Goal: Task Accomplishment & Management: Complete application form

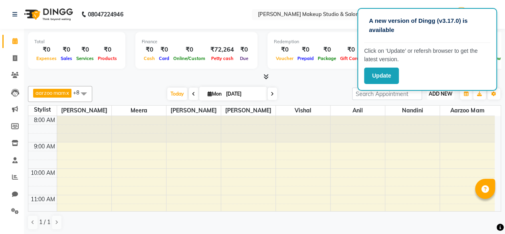
click at [438, 95] on span "ADD NEW" at bounding box center [441, 94] width 24 height 6
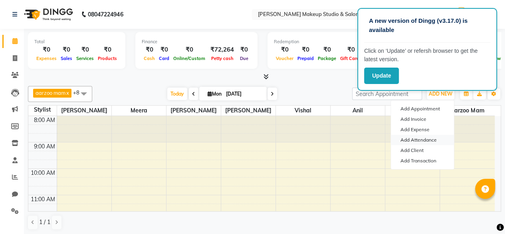
click at [424, 137] on link "Add Attendance" at bounding box center [422, 140] width 63 height 10
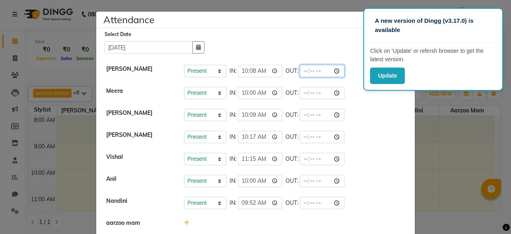
click at [315, 70] on input "time" at bounding box center [322, 71] width 45 height 12
type input "19:46"
click at [356, 119] on div "Present Absent Late Half Day Weekly Off IN: 10:09 OUT:" at bounding box center [294, 115] width 221 height 12
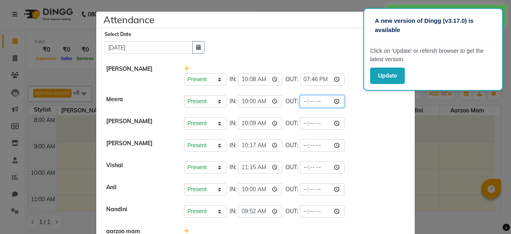
click at [313, 99] on input "time" at bounding box center [322, 101] width 45 height 12
type input "20:00"
click at [349, 157] on li "Vishal Present Absent Late Half Day Weekly Off IN: 11:15 OUT:" at bounding box center [255, 167] width 315 height 22
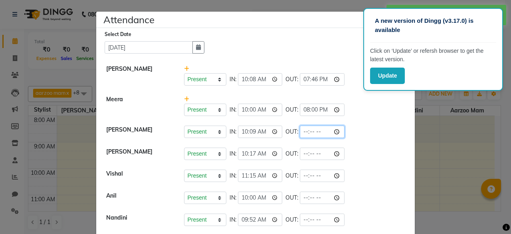
click at [313, 133] on input "time" at bounding box center [322, 131] width 45 height 12
type input "20:00"
click at [363, 143] on li "[PERSON_NAME] Present Absent Late Half Day Weekly Off IN: 10:17 OUT:" at bounding box center [255, 154] width 315 height 22
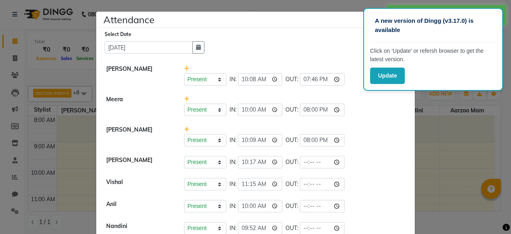
click at [313, 153] on li "[PERSON_NAME] Present Absent Late Half Day Weekly Off IN: 10:17 OUT:" at bounding box center [255, 162] width 315 height 22
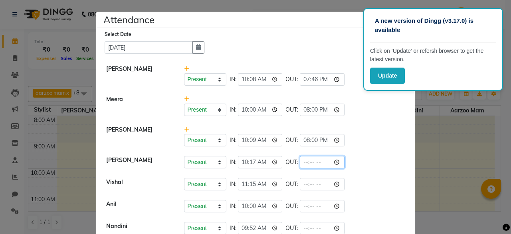
click at [315, 159] on input "time" at bounding box center [322, 162] width 45 height 12
type input "20:00"
drag, startPoint x: 365, startPoint y: 131, endPoint x: 360, endPoint y: 188, distance: 56.9
click at [365, 142] on div "Present Absent Late Half Day Weekly Off IN: 10:09 OUT: 20:00" at bounding box center [294, 135] width 233 height 21
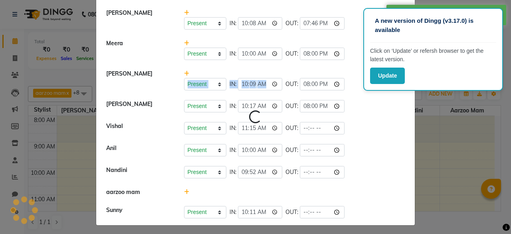
scroll to position [57, 0]
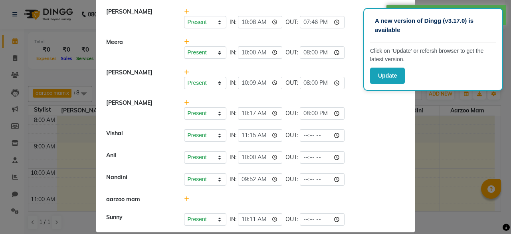
click at [352, 161] on div "Present Absent Late Half Day Weekly Off IN: 10:00 OUT:" at bounding box center [294, 157] width 221 height 12
click at [314, 133] on input "time" at bounding box center [322, 135] width 45 height 12
type input "20:00"
click at [357, 143] on li "Vishal Present Absent Late Half Day Weekly Off IN: 11:15 OUT: 20:00" at bounding box center [255, 135] width 315 height 22
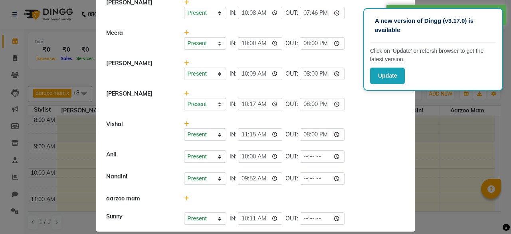
scroll to position [74, 0]
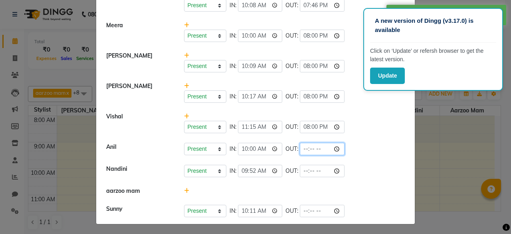
click at [311, 147] on input "time" at bounding box center [322, 149] width 45 height 12
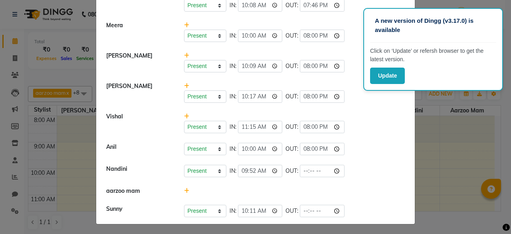
type input "20:00"
click at [365, 135] on li "Vishal Present Absent Late Half Day Weekly Off IN: 11:15 OUT: 20:00" at bounding box center [255, 122] width 315 height 31
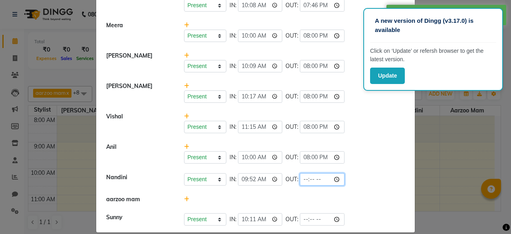
click at [312, 176] on input "time" at bounding box center [322, 179] width 45 height 12
type input "20:00"
click at [356, 130] on div "Present Absent Late Half Day Weekly Off IN: 11:15 OUT: 20:00" at bounding box center [294, 127] width 221 height 12
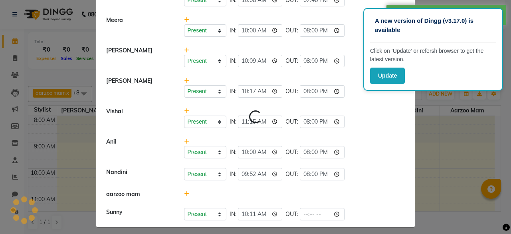
scroll to position [82, 0]
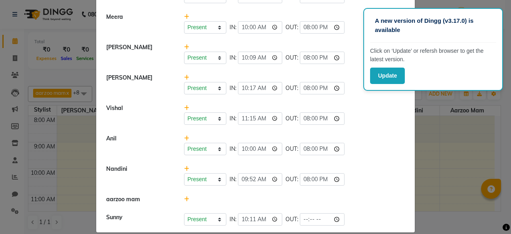
drag, startPoint x: 316, startPoint y: 212, endPoint x: 315, endPoint y: 208, distance: 4.3
click at [313, 208] on li "Sunny Present Absent Late Half Day Weekly Off IN: 10:11 OUT:" at bounding box center [255, 219] width 315 height 22
click at [317, 217] on input "time" at bounding box center [322, 219] width 45 height 12
type input "20:00"
click at [370, 158] on li "Anil Present Absent Late Half Day Weekly Off IN: 10:00 OUT: 20:00" at bounding box center [255, 144] width 315 height 31
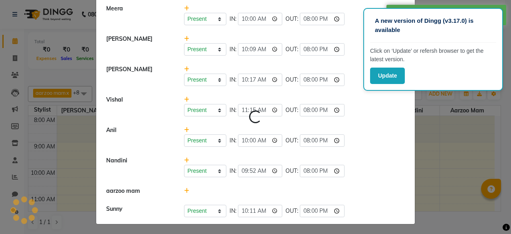
scroll to position [0, 0]
